Goal: Navigation & Orientation: Find specific page/section

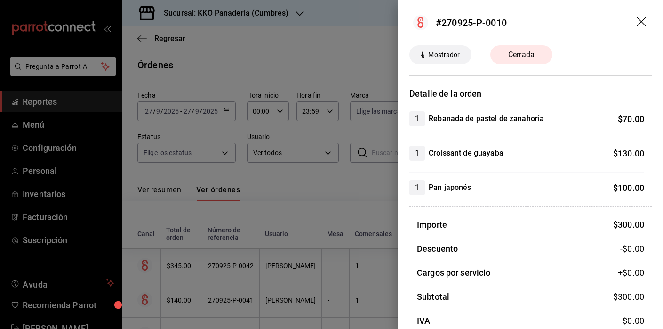
scroll to position [1321, 0]
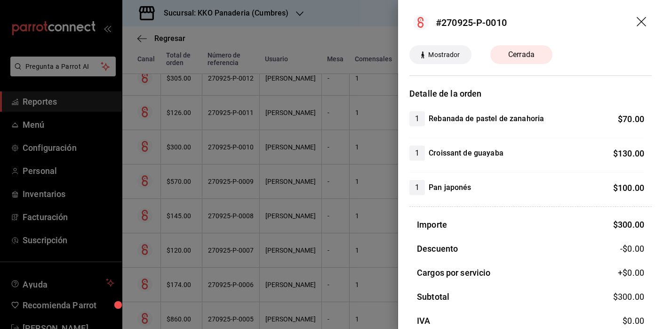
click at [149, 165] on div at bounding box center [331, 164] width 663 height 329
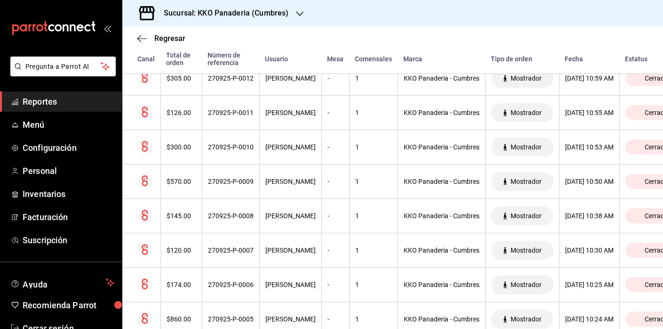
click at [52, 98] on span "Reportes" at bounding box center [69, 101] width 92 height 13
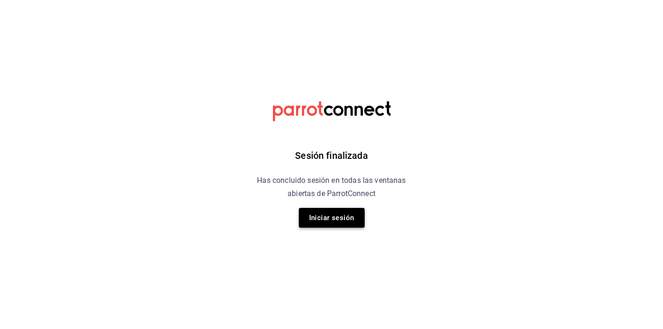
click at [339, 212] on button "Iniciar sesión" at bounding box center [332, 218] width 66 height 20
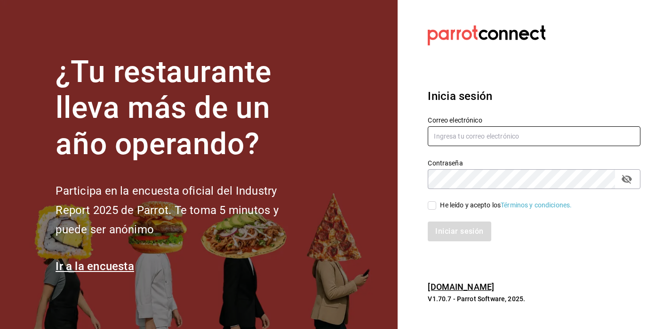
type input "felipecabello.chapa@gmail.com"
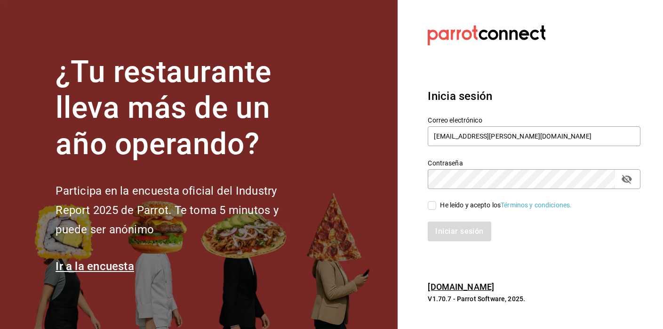
click at [433, 203] on input "He leído y acepto los Términos y condiciones." at bounding box center [432, 205] width 8 height 8
checkbox input "true"
click at [444, 232] on button "Iniciar sesión" at bounding box center [460, 231] width 64 height 20
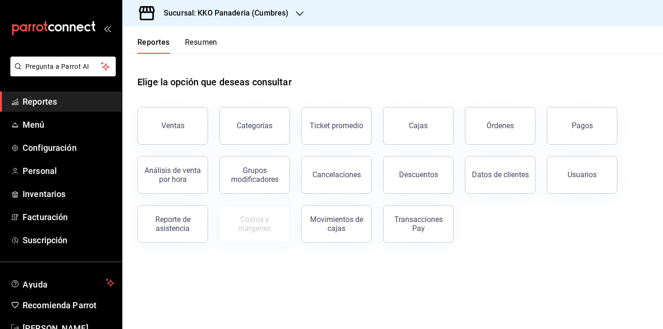
click at [205, 43] on button "Resumen" at bounding box center [201, 46] width 32 height 16
